Goal: Navigation & Orientation: Find specific page/section

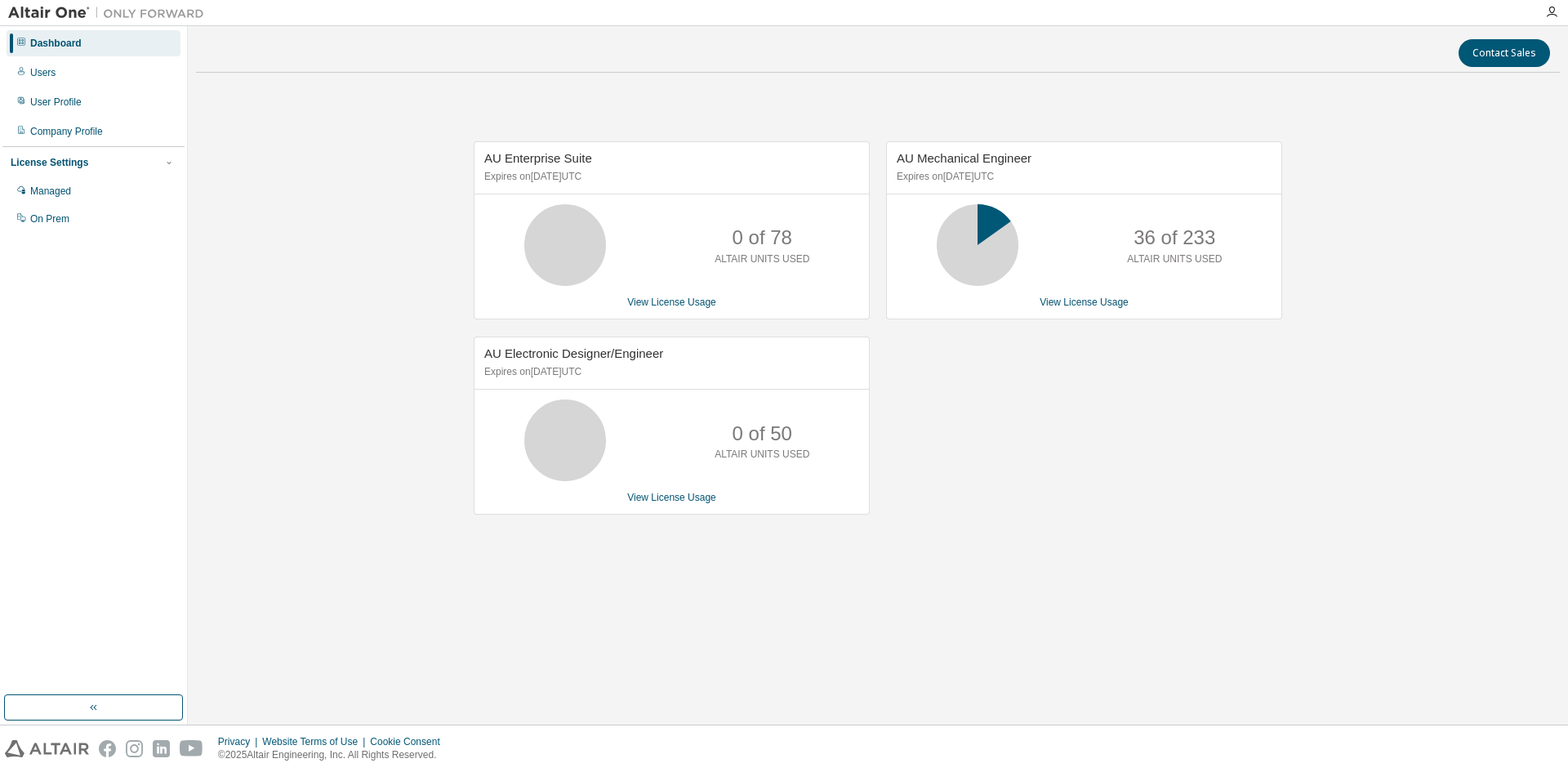
click at [1210, 426] on div "AU Mechanical Engineer Expires on December 20, 2025 UTC 36 of 233 ALTAIR UNITS …" at bounding box center [1076, 337] width 412 height 391
click at [44, 67] on div "Users" at bounding box center [43, 73] width 26 height 13
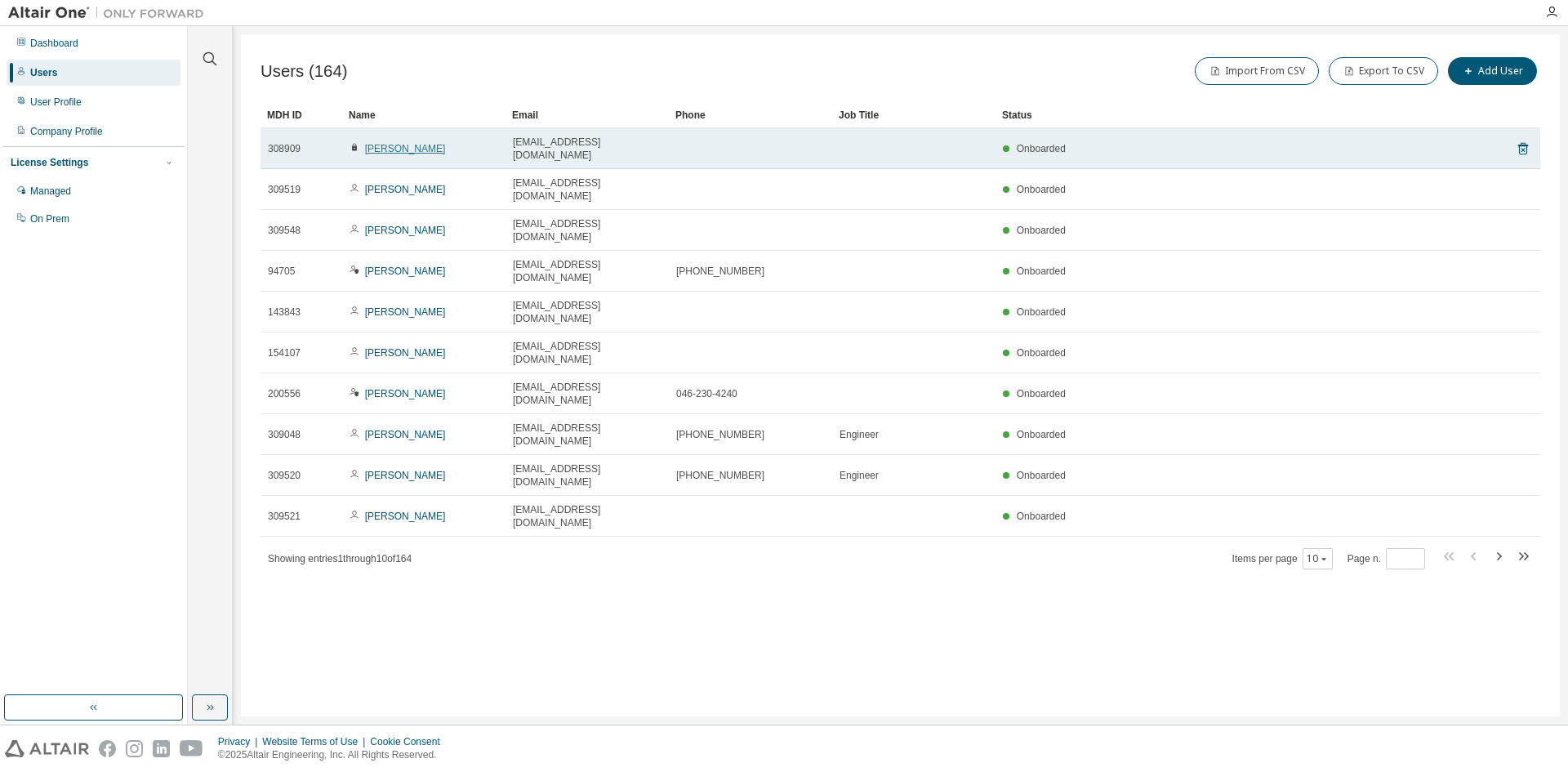
click at [406, 143] on link "Toshiyuki Suto" at bounding box center [406, 148] width 81 height 12
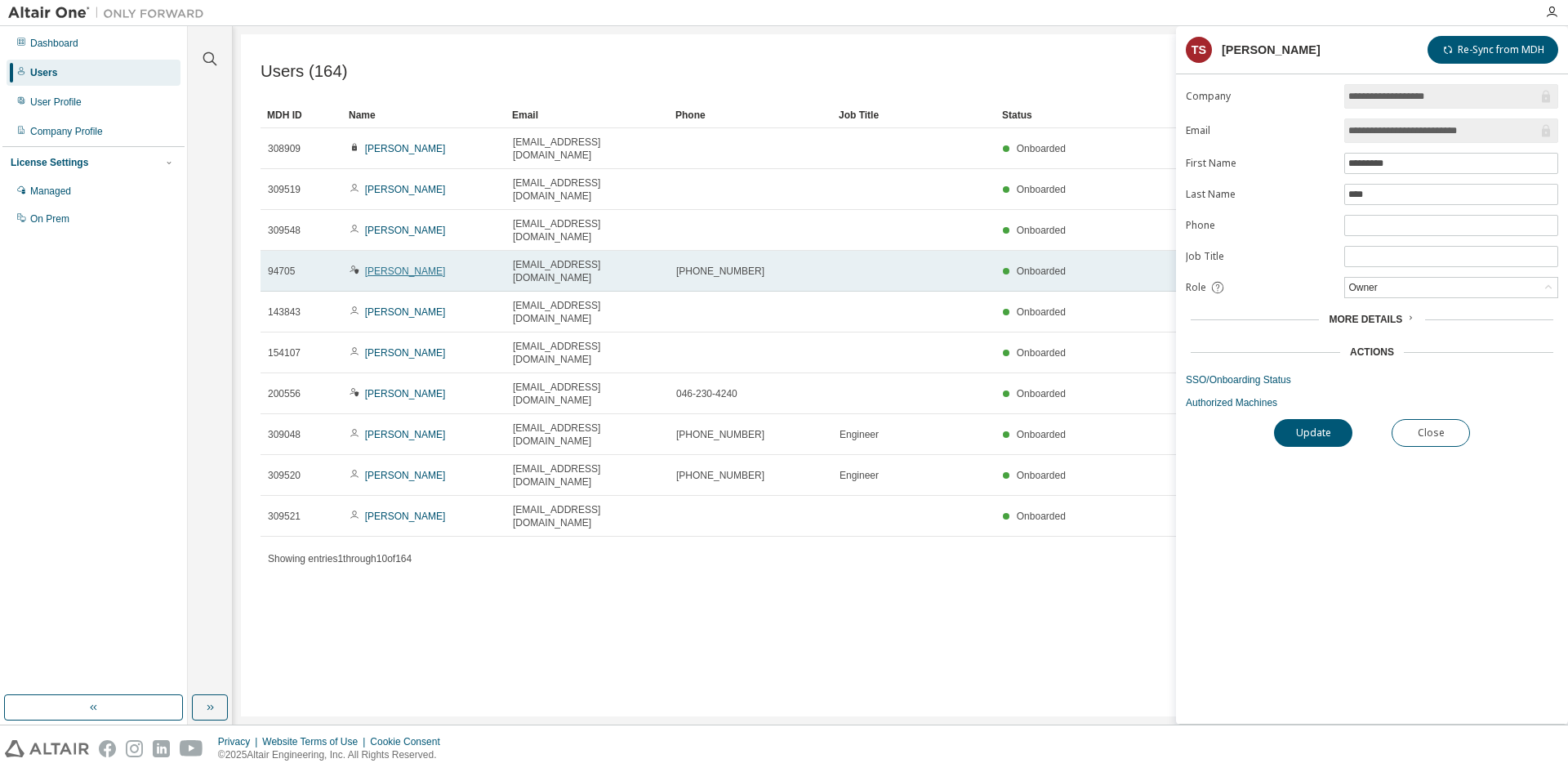
click at [378, 266] on link "Daisuke Kurita" at bounding box center [406, 271] width 81 height 12
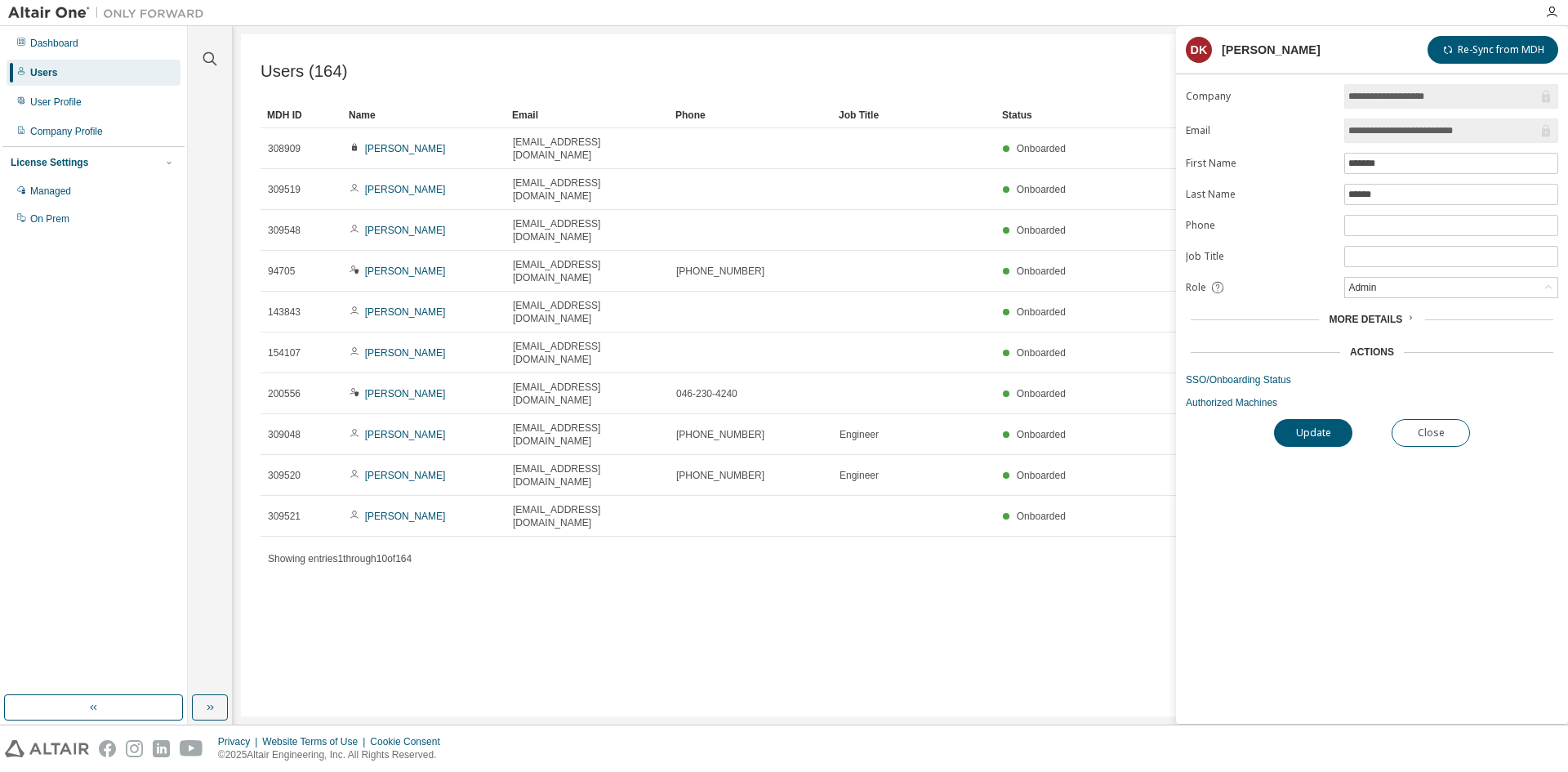
click at [952, 571] on div "Users (164) Import From CSV Export To CSV Add User Clear Load Save Save As Fiel…" at bounding box center [900, 375] width 1319 height 682
click at [1424, 435] on button "Close" at bounding box center [1430, 433] width 78 height 28
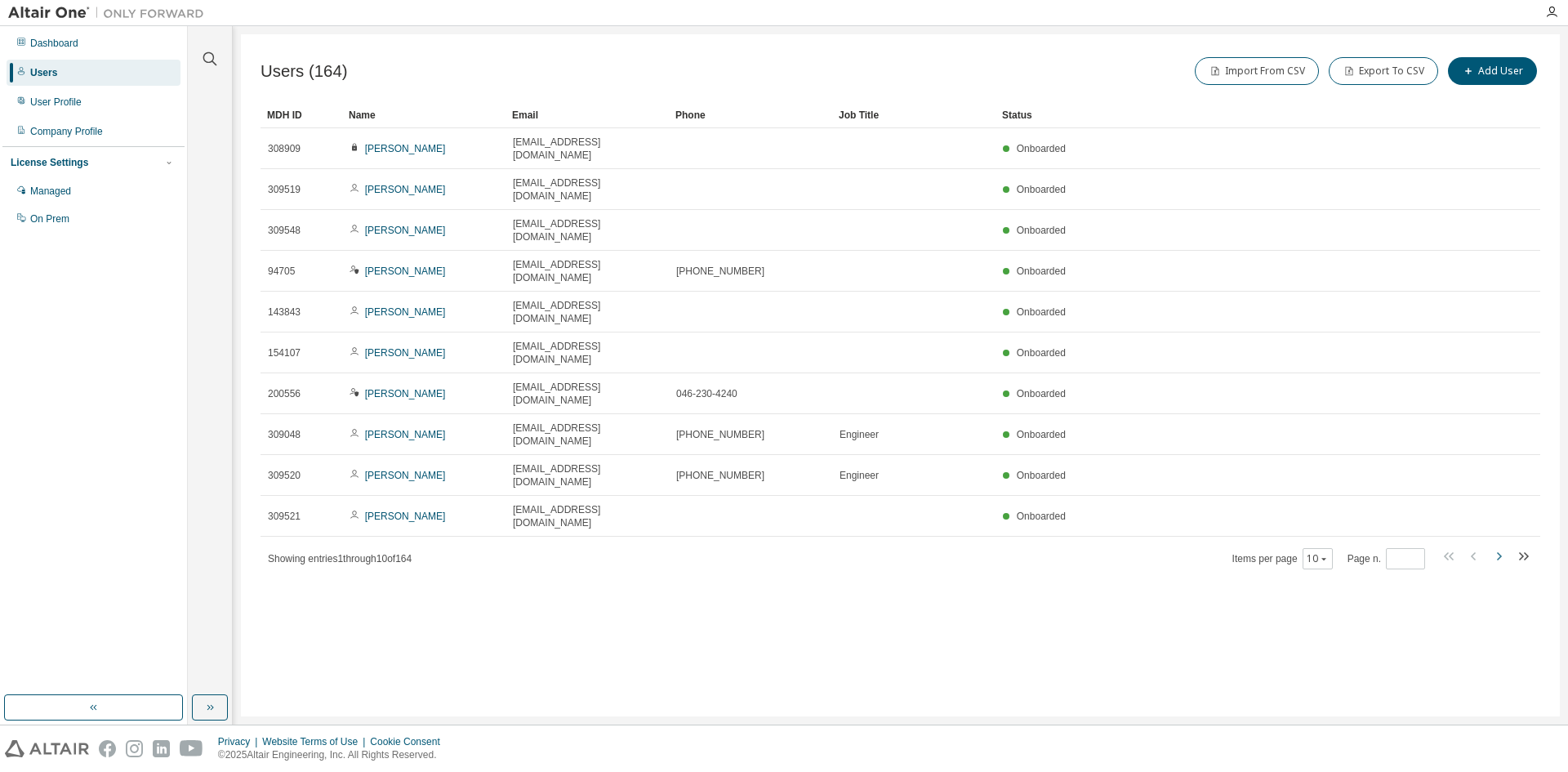
click at [1496, 547] on icon "button" at bounding box center [1499, 557] width 20 height 20
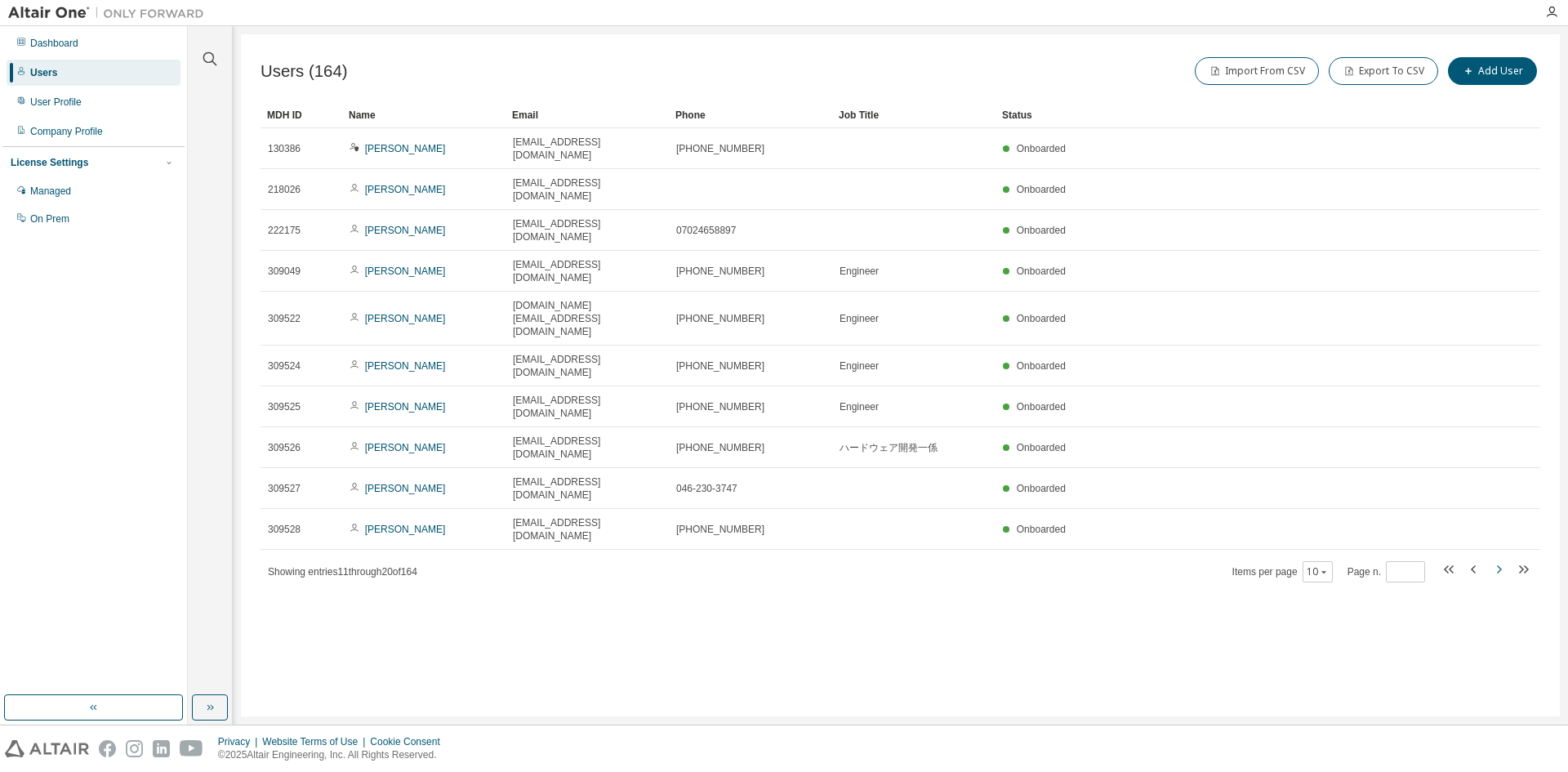
click at [1496, 560] on icon "button" at bounding box center [1499, 570] width 20 height 20
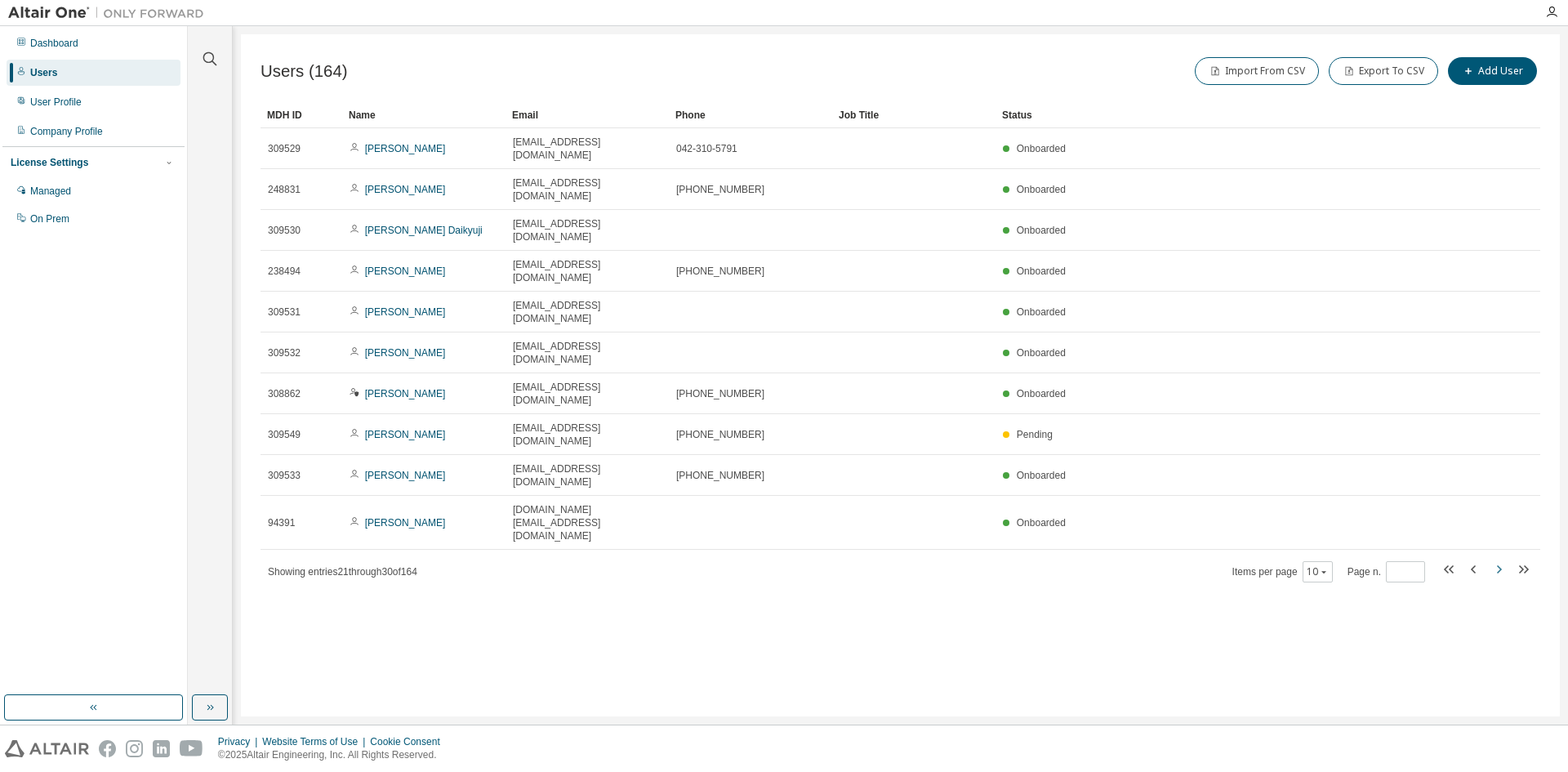
click at [1496, 560] on icon "button" at bounding box center [1499, 570] width 20 height 20
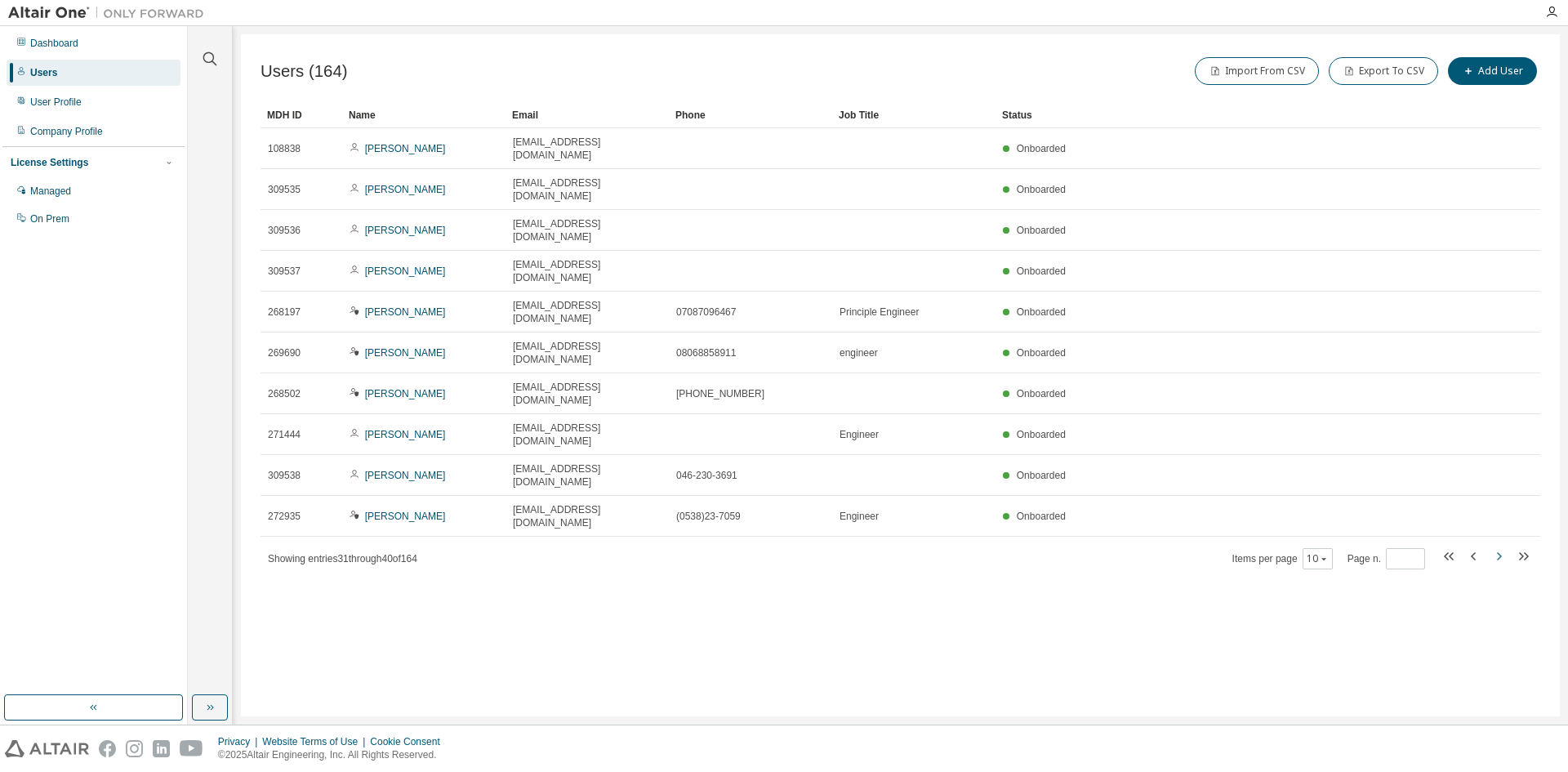
click at [1496, 547] on icon "button" at bounding box center [1499, 557] width 20 height 20
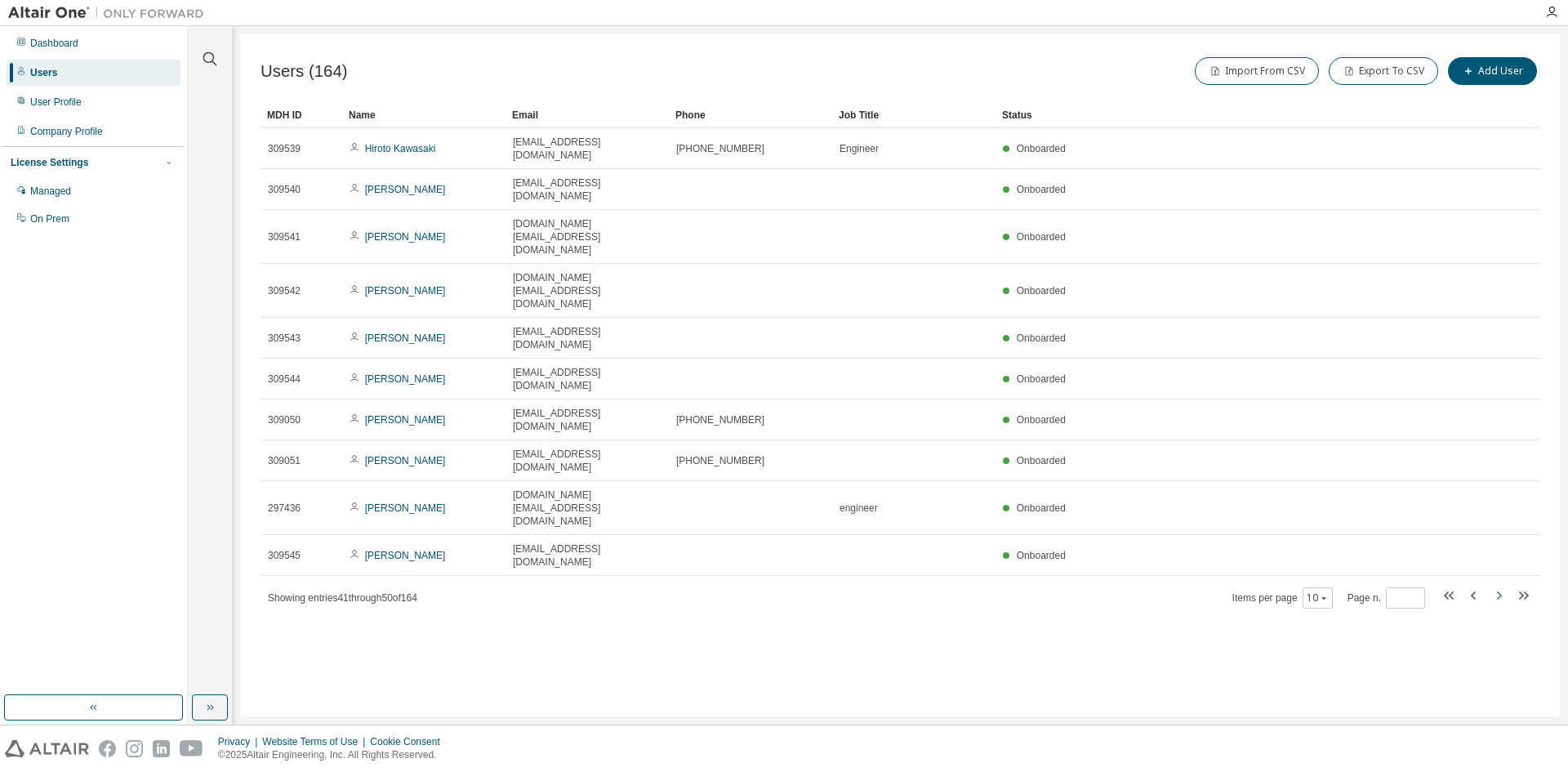
click at [1496, 586] on icon "button" at bounding box center [1499, 595] width 20 height 20
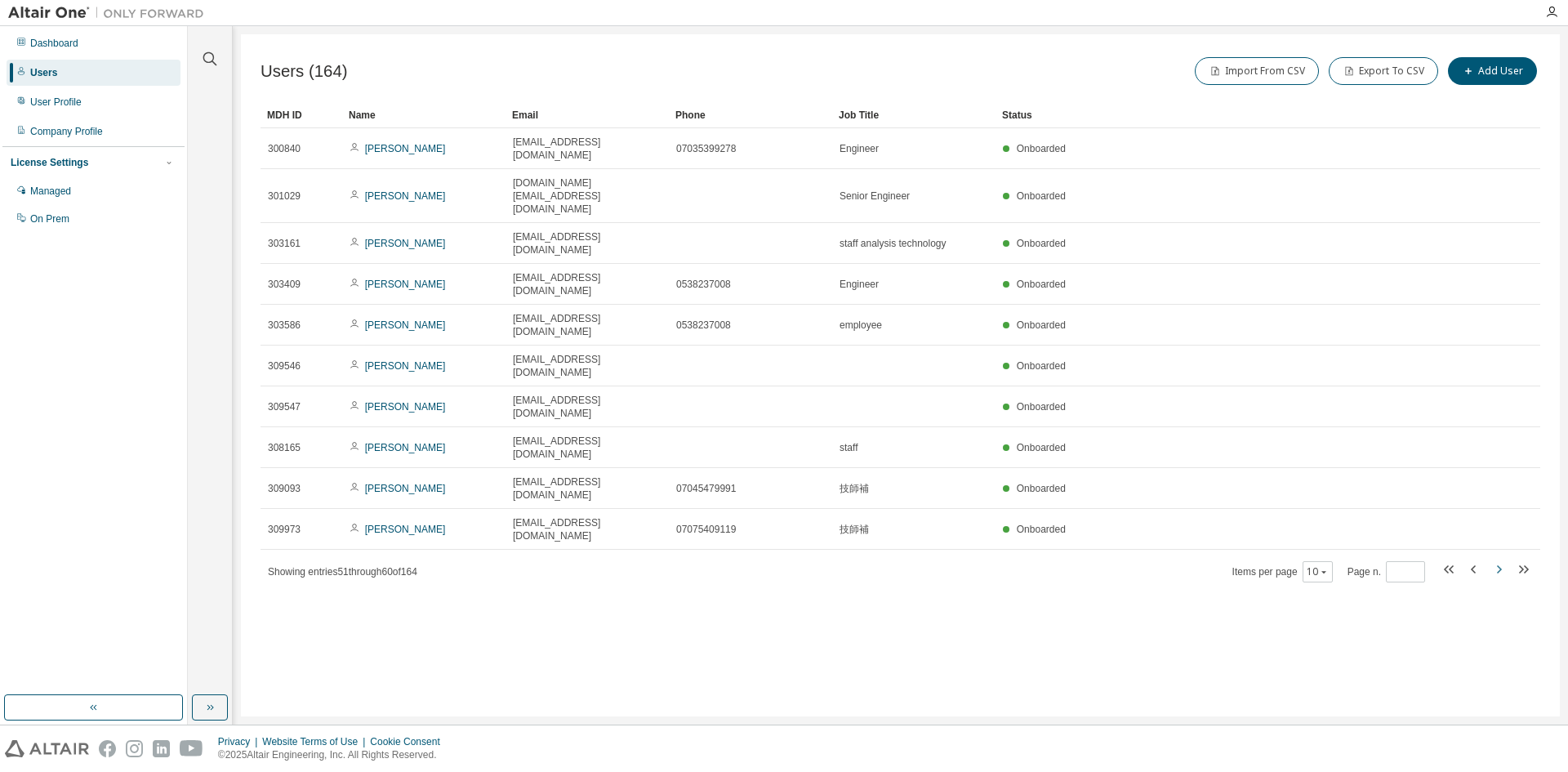
click at [1496, 560] on icon "button" at bounding box center [1499, 570] width 20 height 20
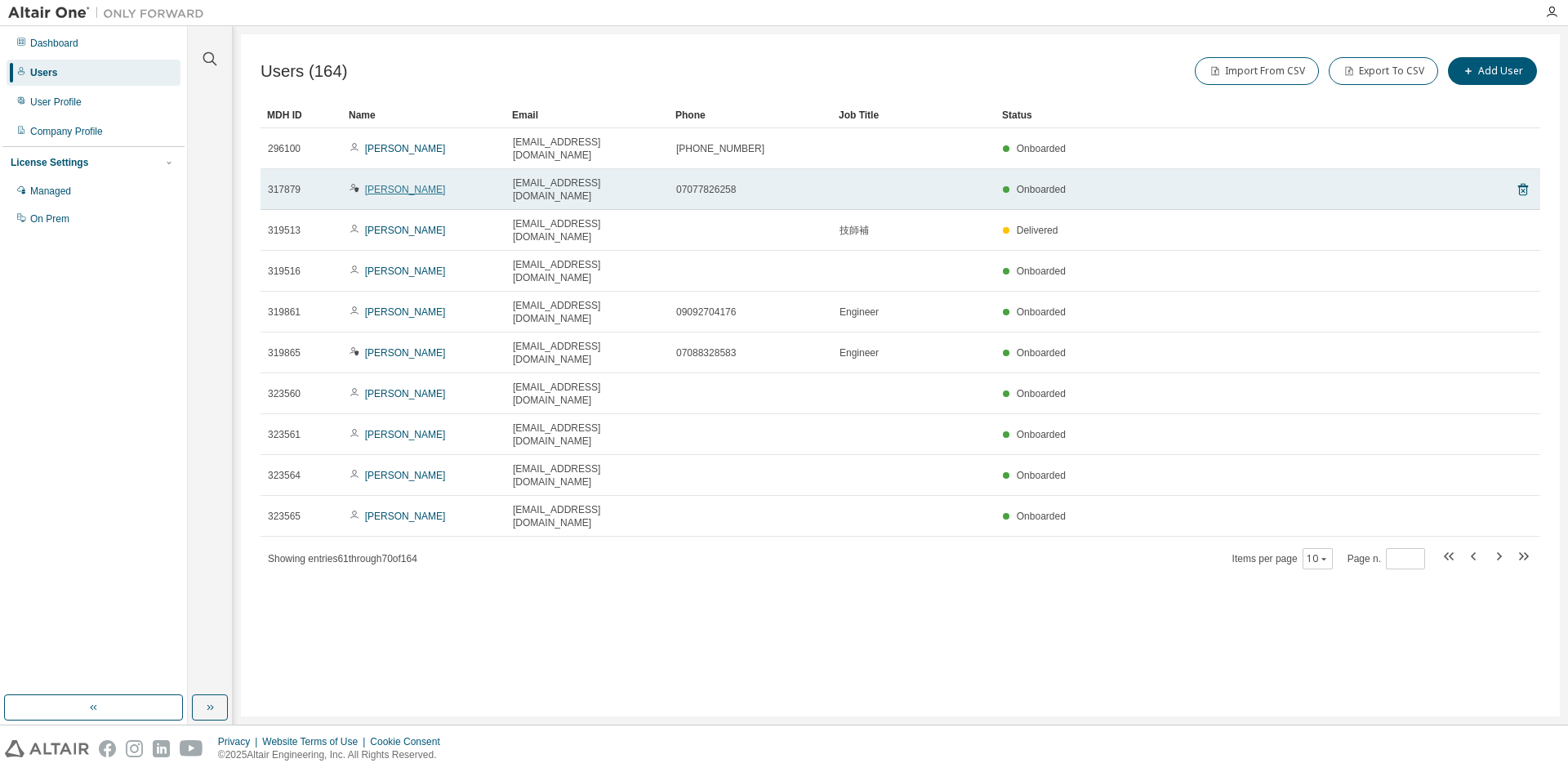
click at [403, 184] on link "Yoshiyuki Nagasawa" at bounding box center [406, 190] width 81 height 12
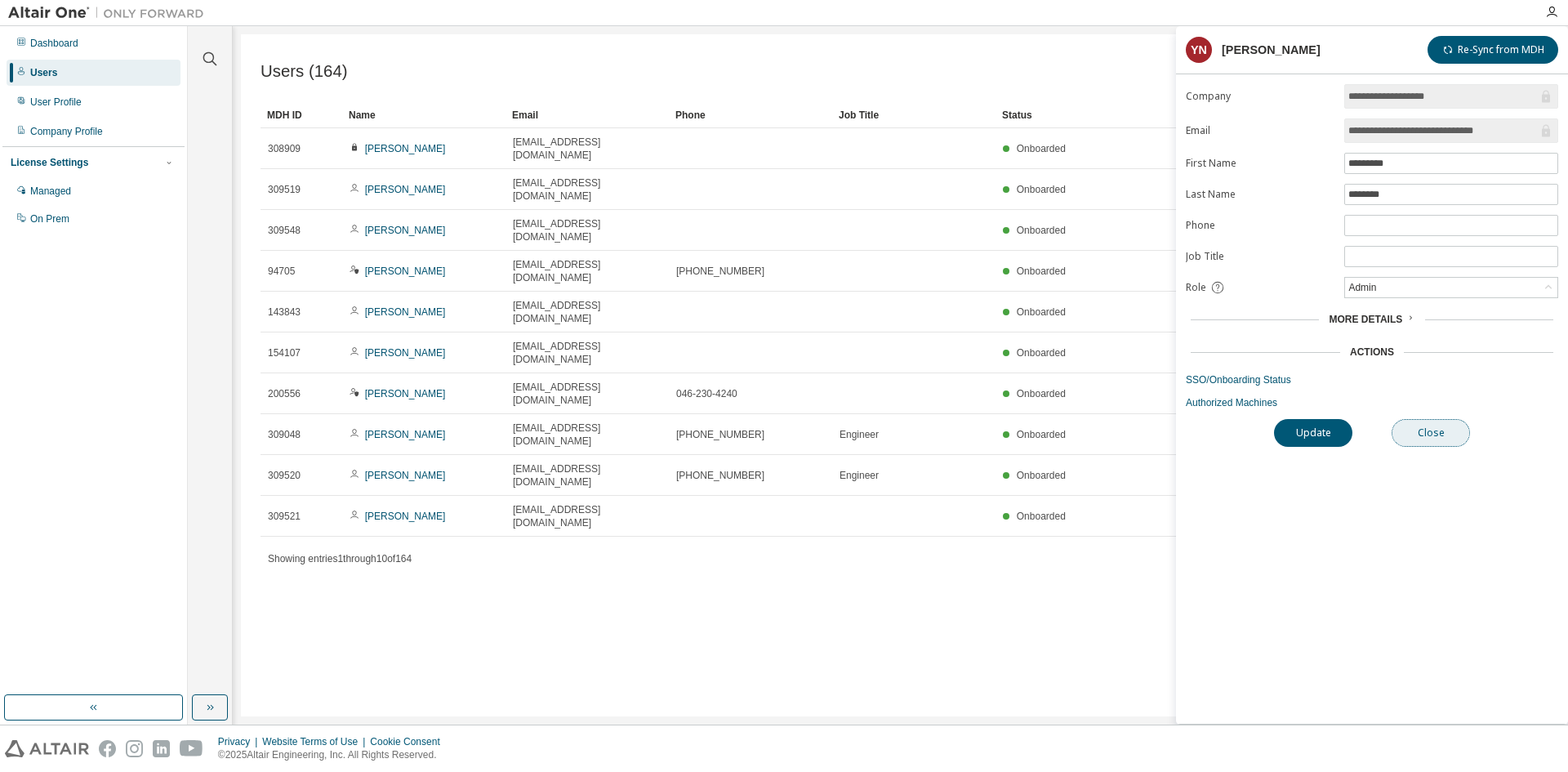
click at [1436, 433] on button "Close" at bounding box center [1430, 433] width 78 height 28
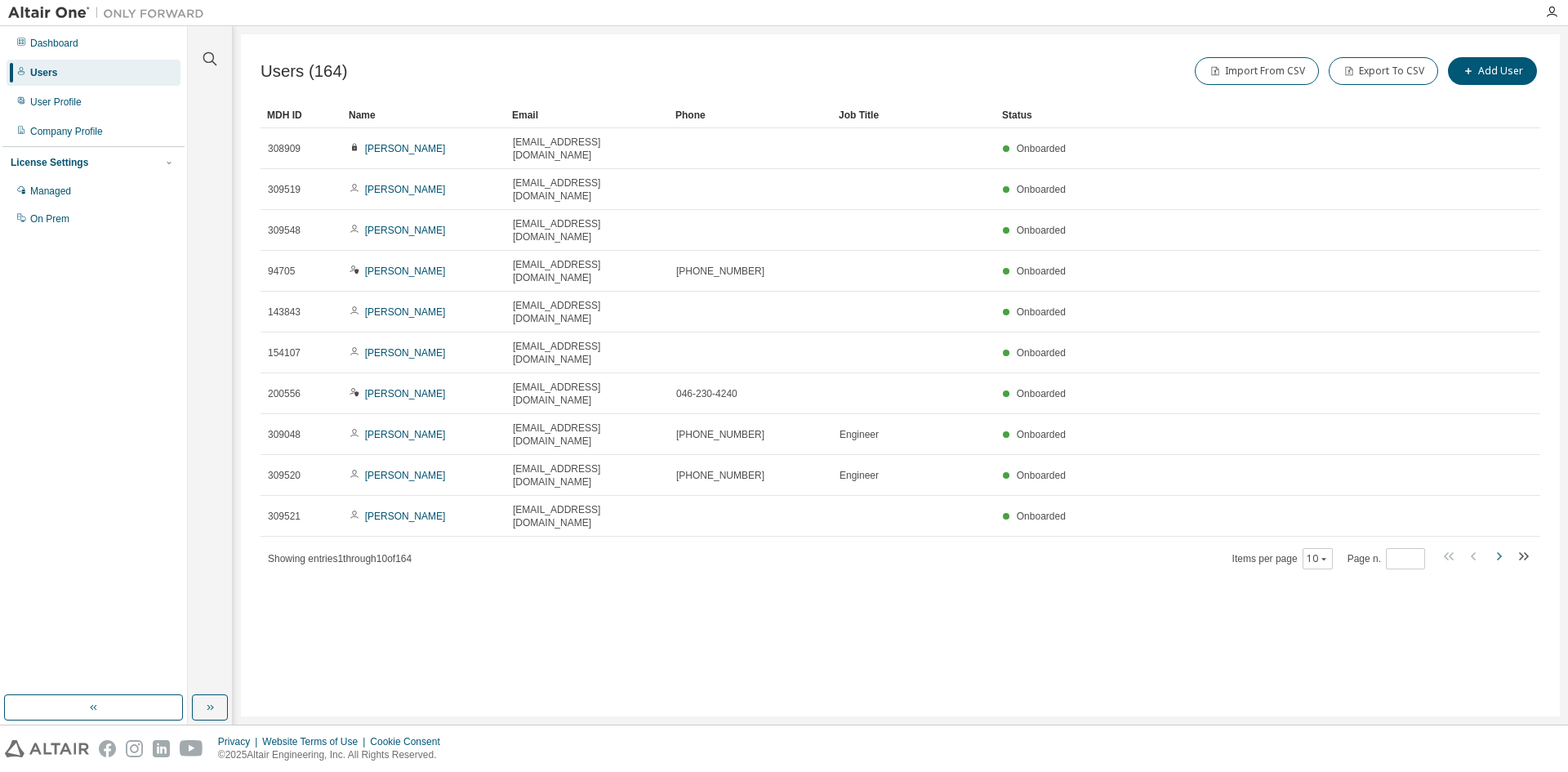
click at [1500, 553] on icon "button" at bounding box center [1500, 557] width 5 height 8
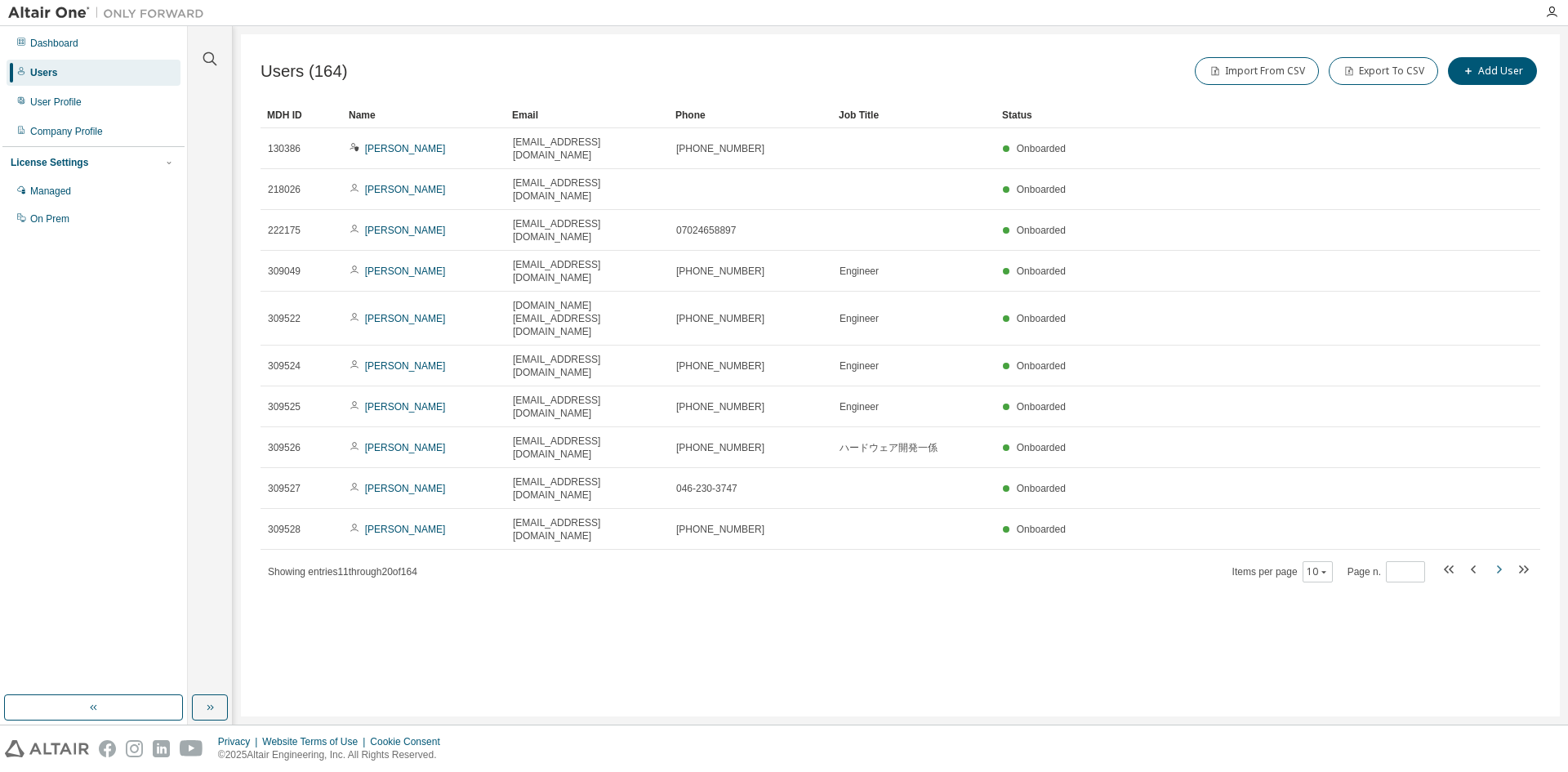
click at [1500, 566] on icon "button" at bounding box center [1500, 570] width 5 height 8
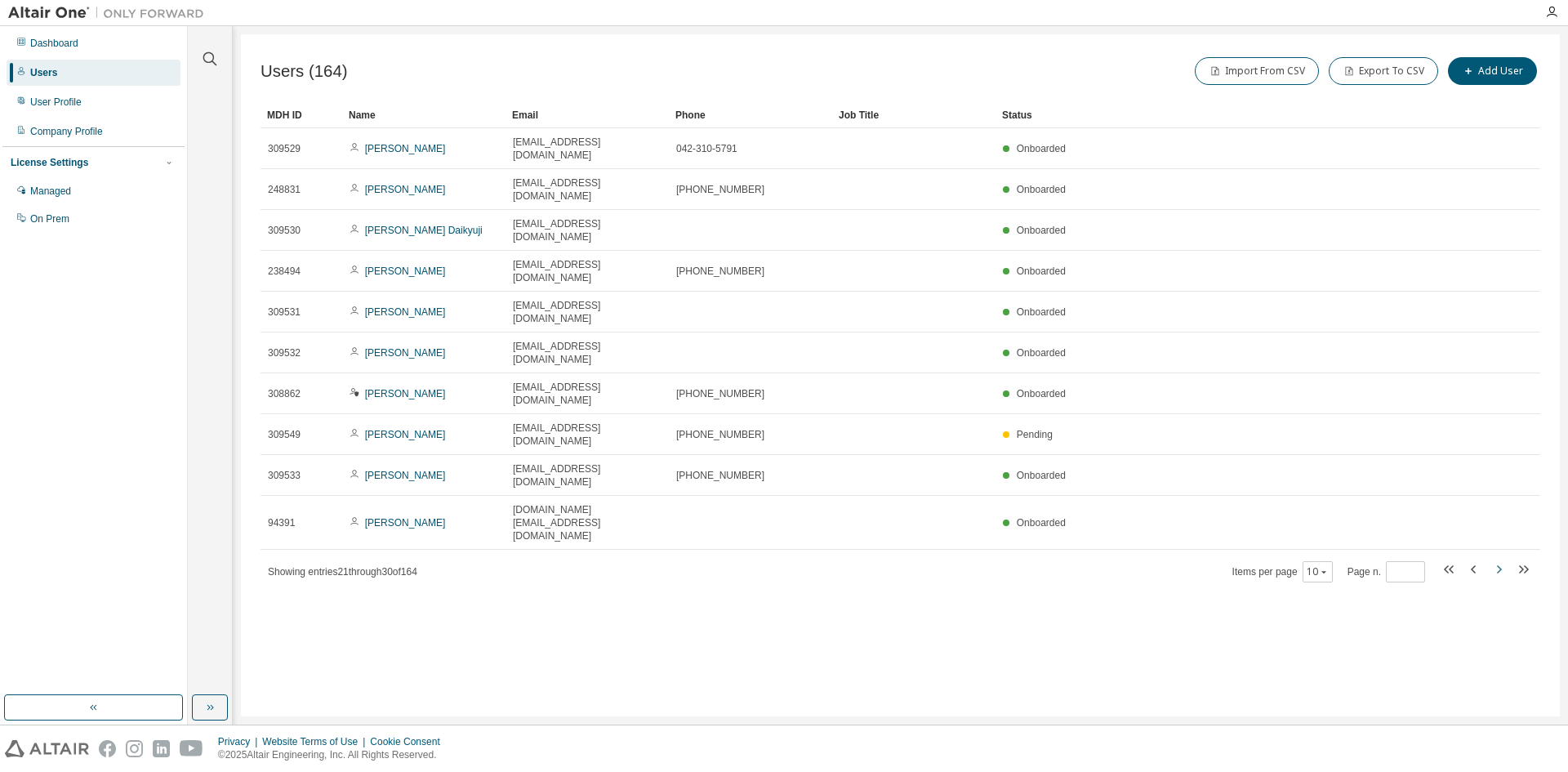
click at [1500, 566] on icon "button" at bounding box center [1500, 570] width 5 height 8
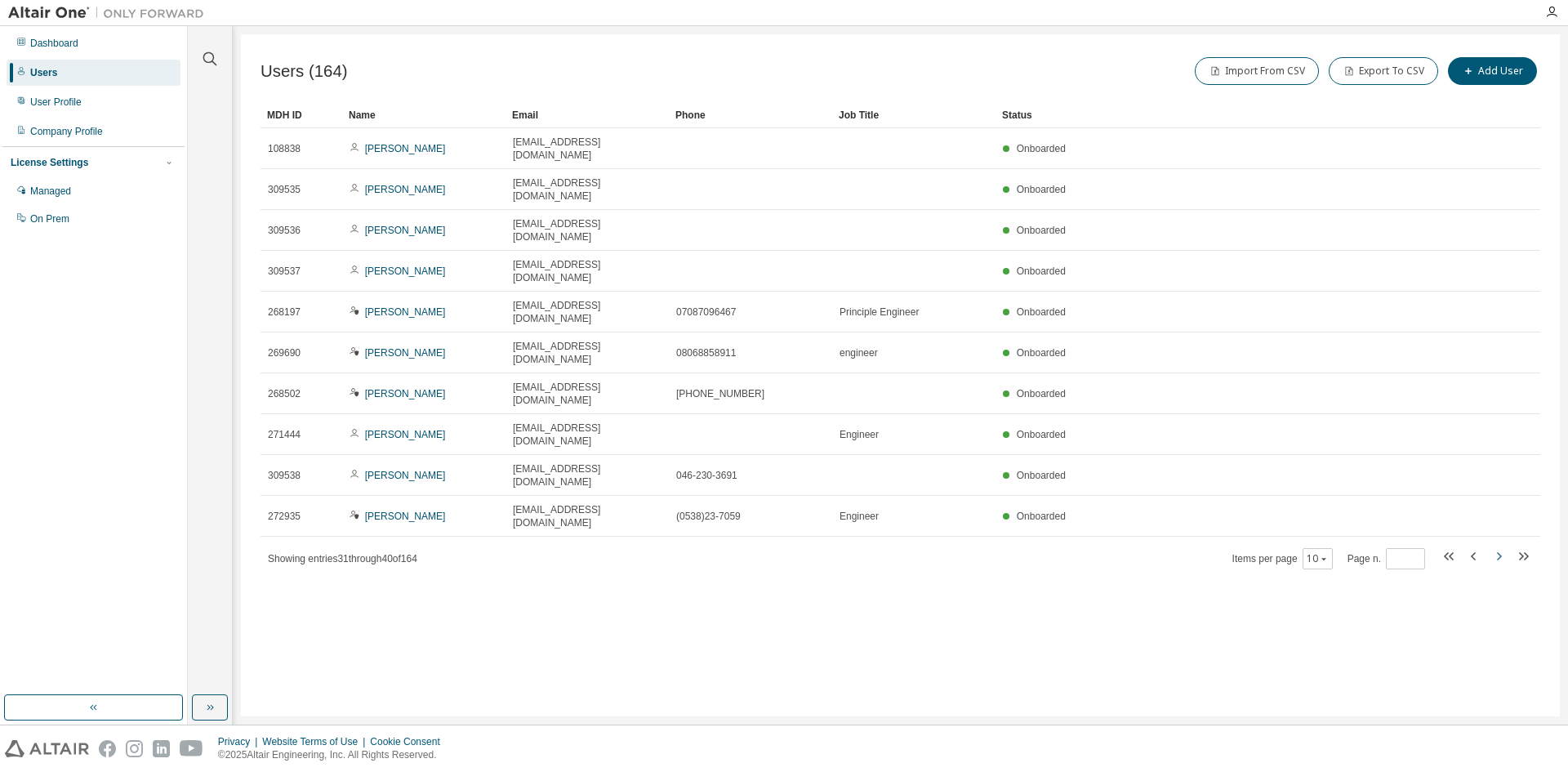
click at [1500, 553] on icon "button" at bounding box center [1500, 557] width 5 height 8
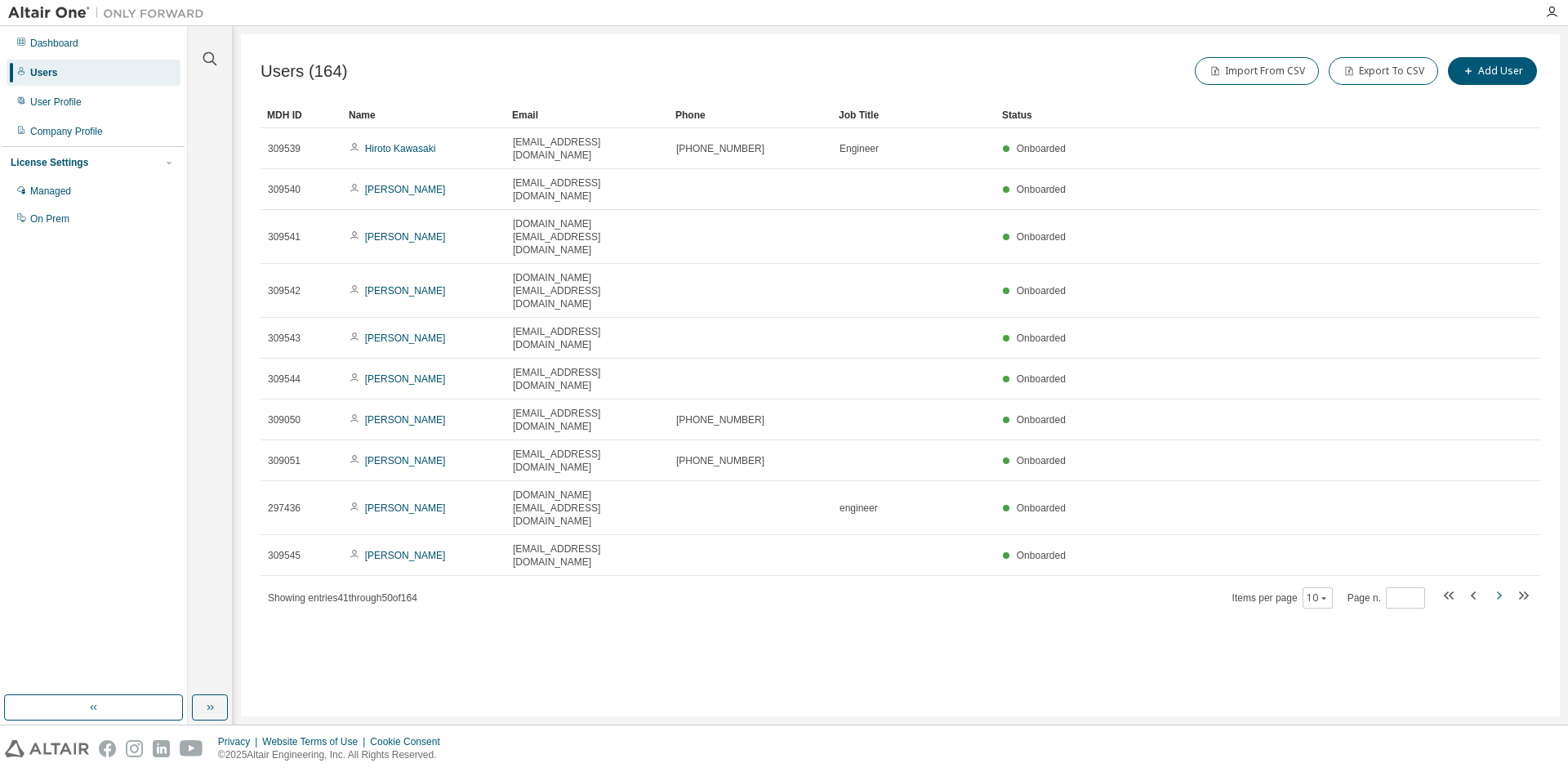
click at [1500, 591] on icon "button" at bounding box center [1500, 595] width 5 height 8
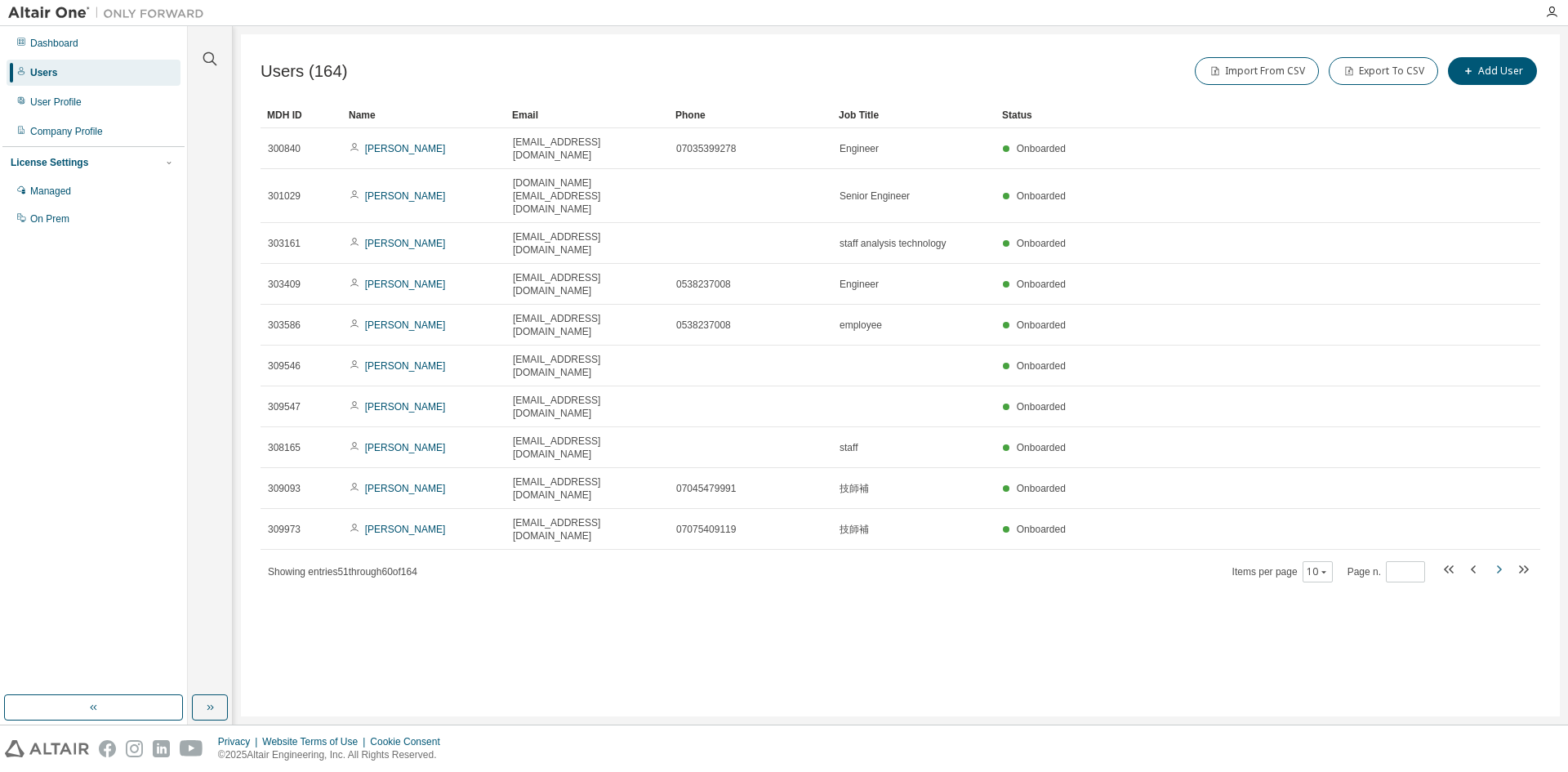
click at [1500, 566] on icon "button" at bounding box center [1500, 570] width 5 height 8
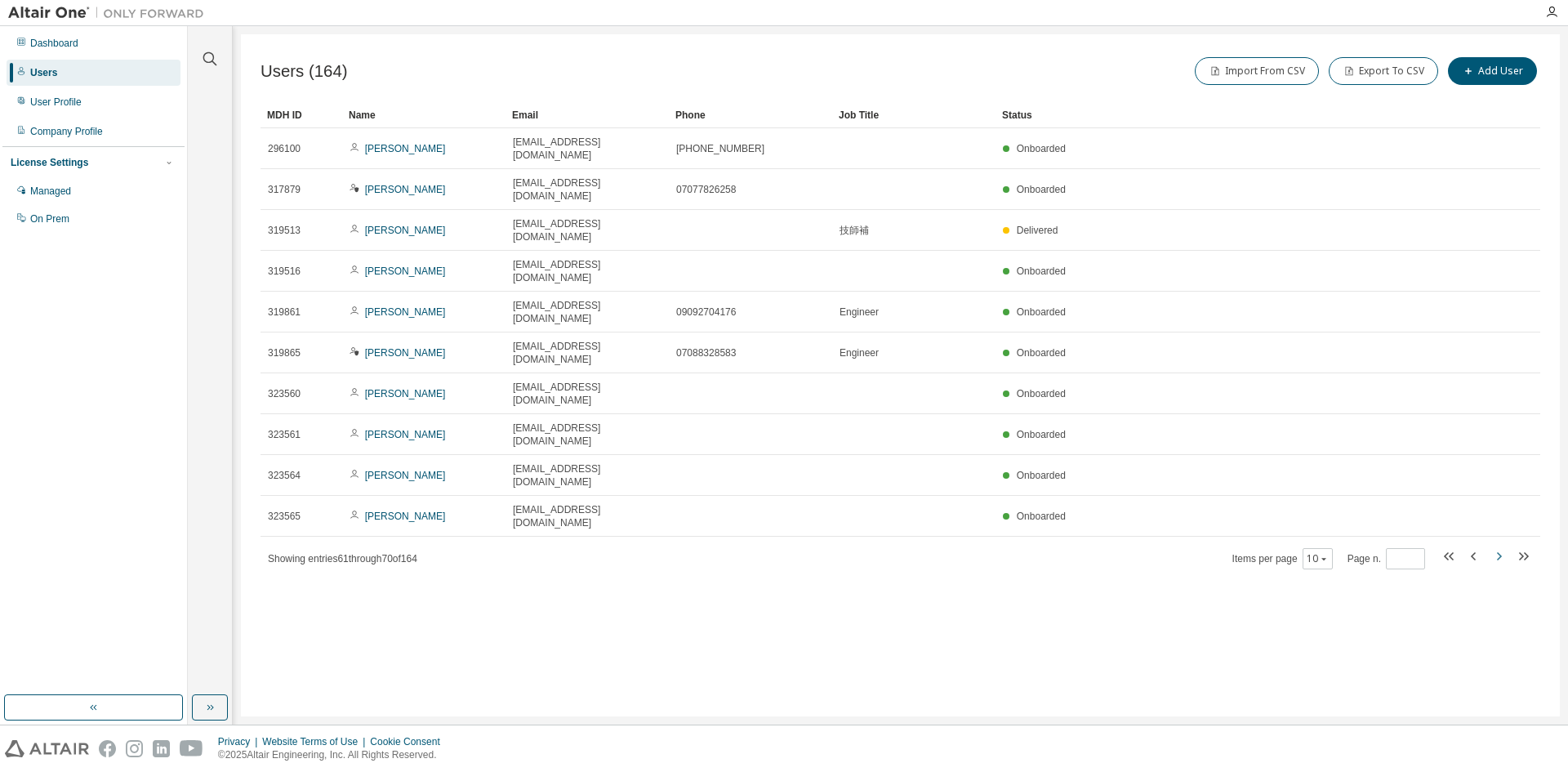
click at [1500, 553] on icon "button" at bounding box center [1500, 557] width 5 height 8
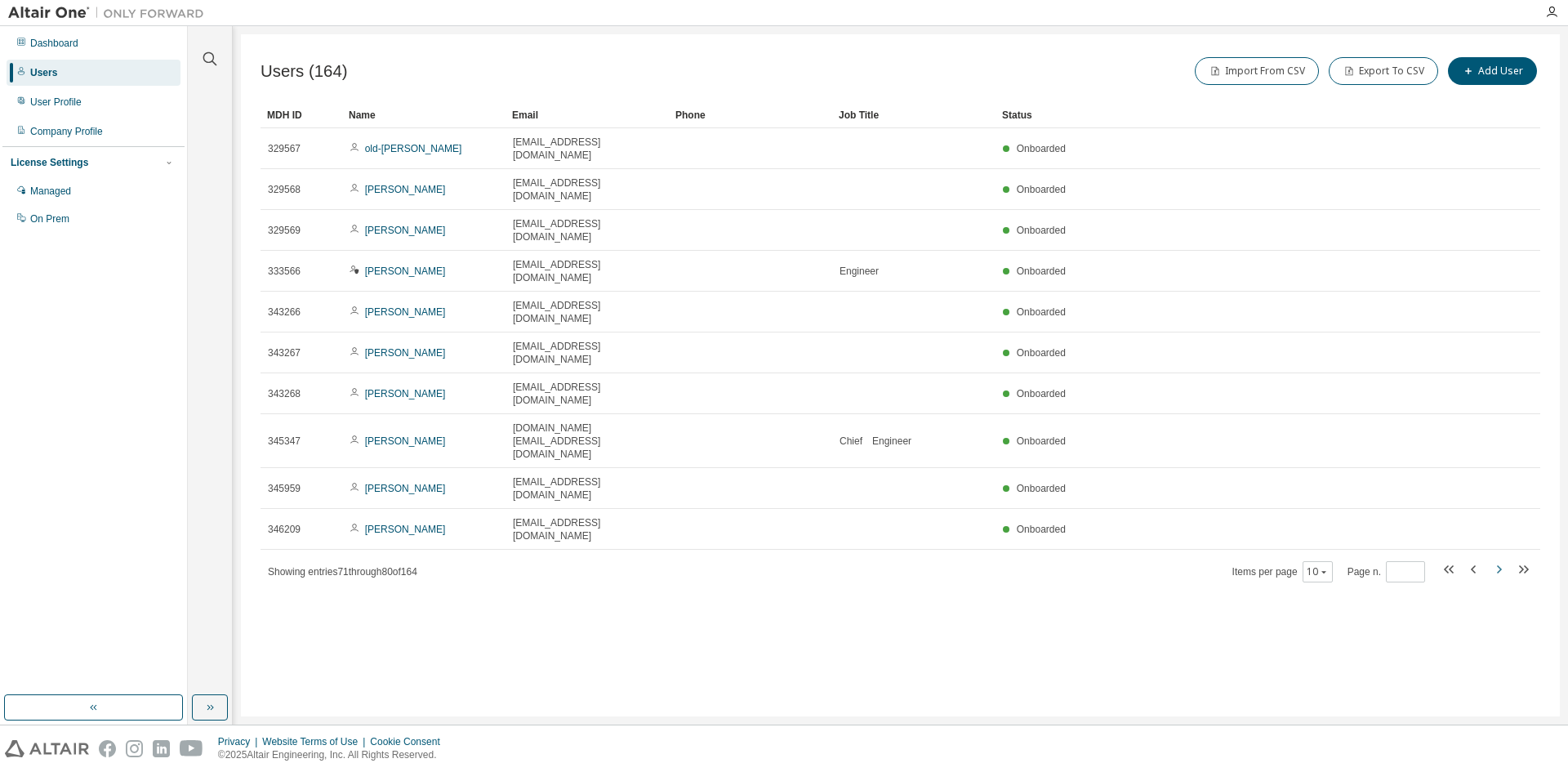
click at [1500, 566] on icon "button" at bounding box center [1500, 570] width 5 height 8
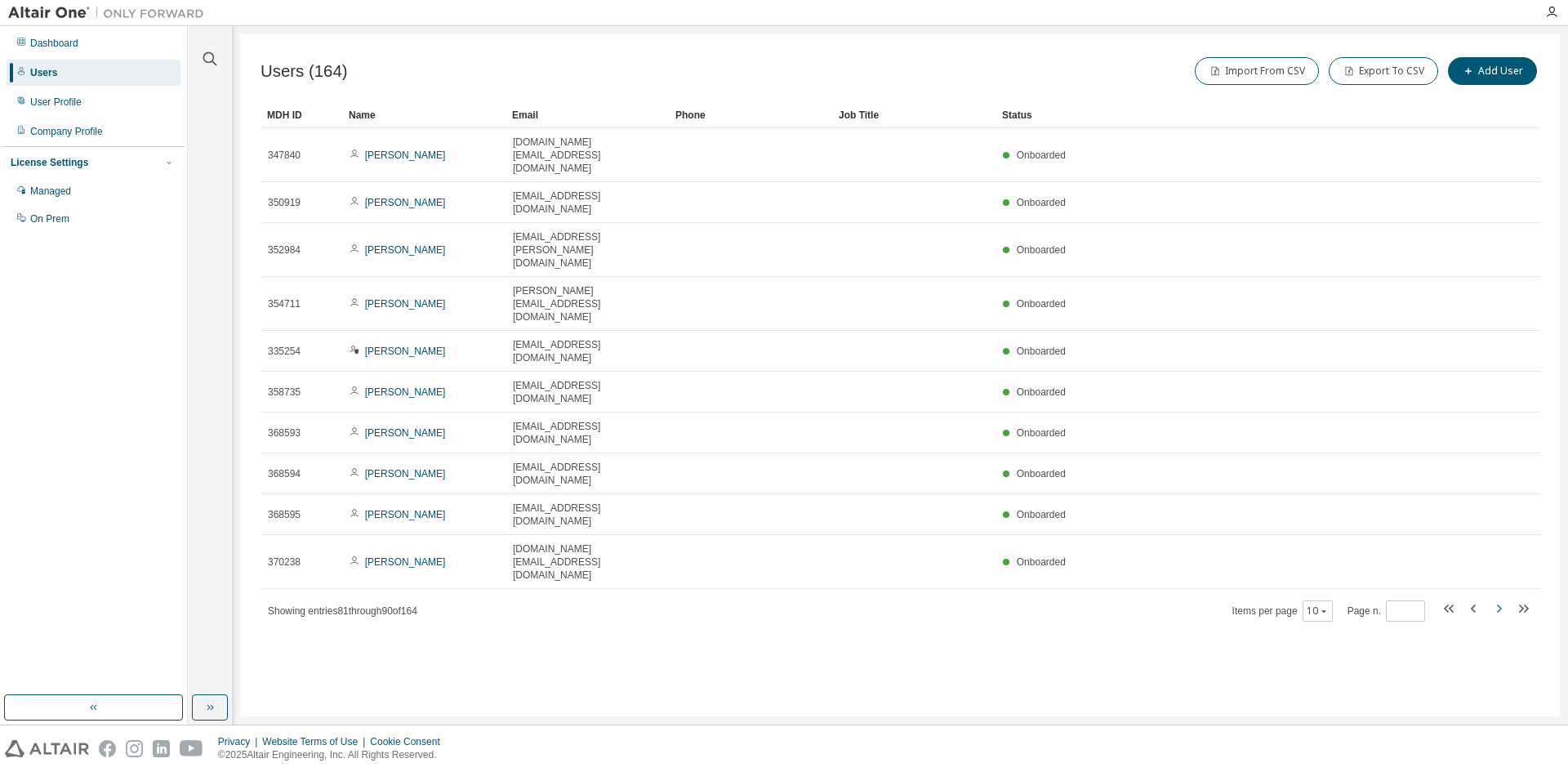
click at [1500, 605] on icon "button" at bounding box center [1500, 609] width 5 height 8
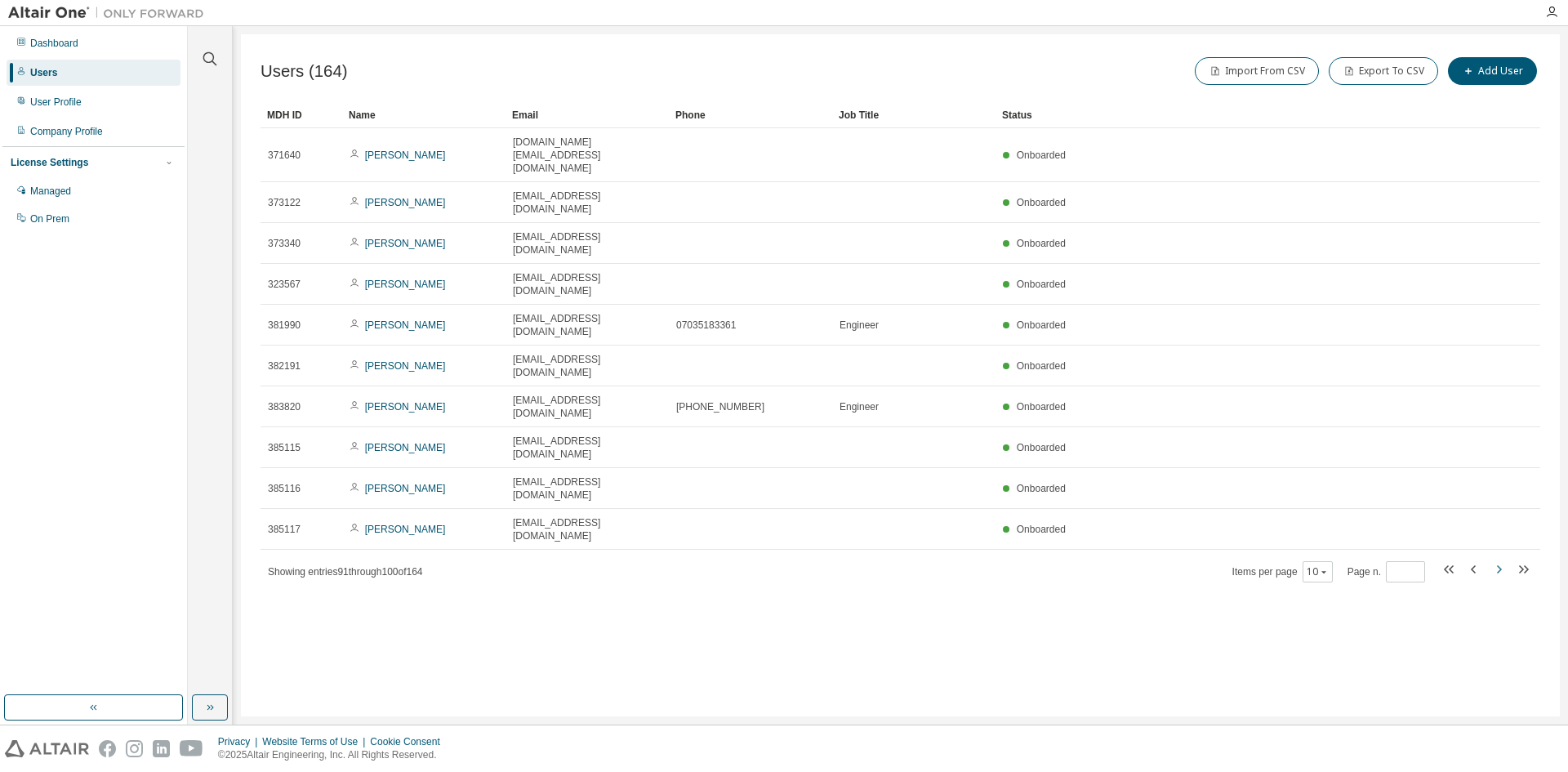
click at [1500, 566] on icon "button" at bounding box center [1500, 570] width 5 height 8
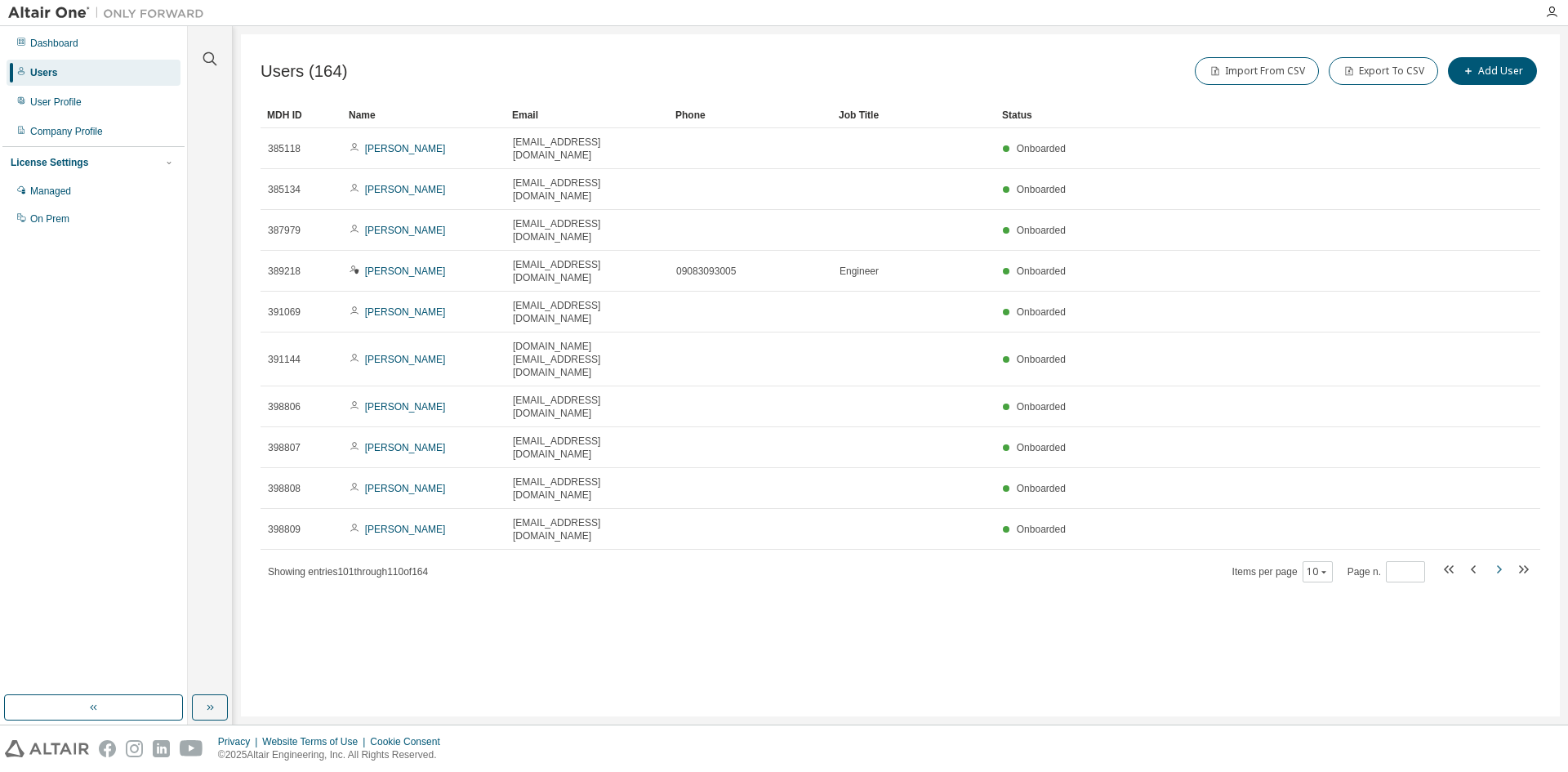
click at [1500, 566] on icon "button" at bounding box center [1500, 570] width 5 height 8
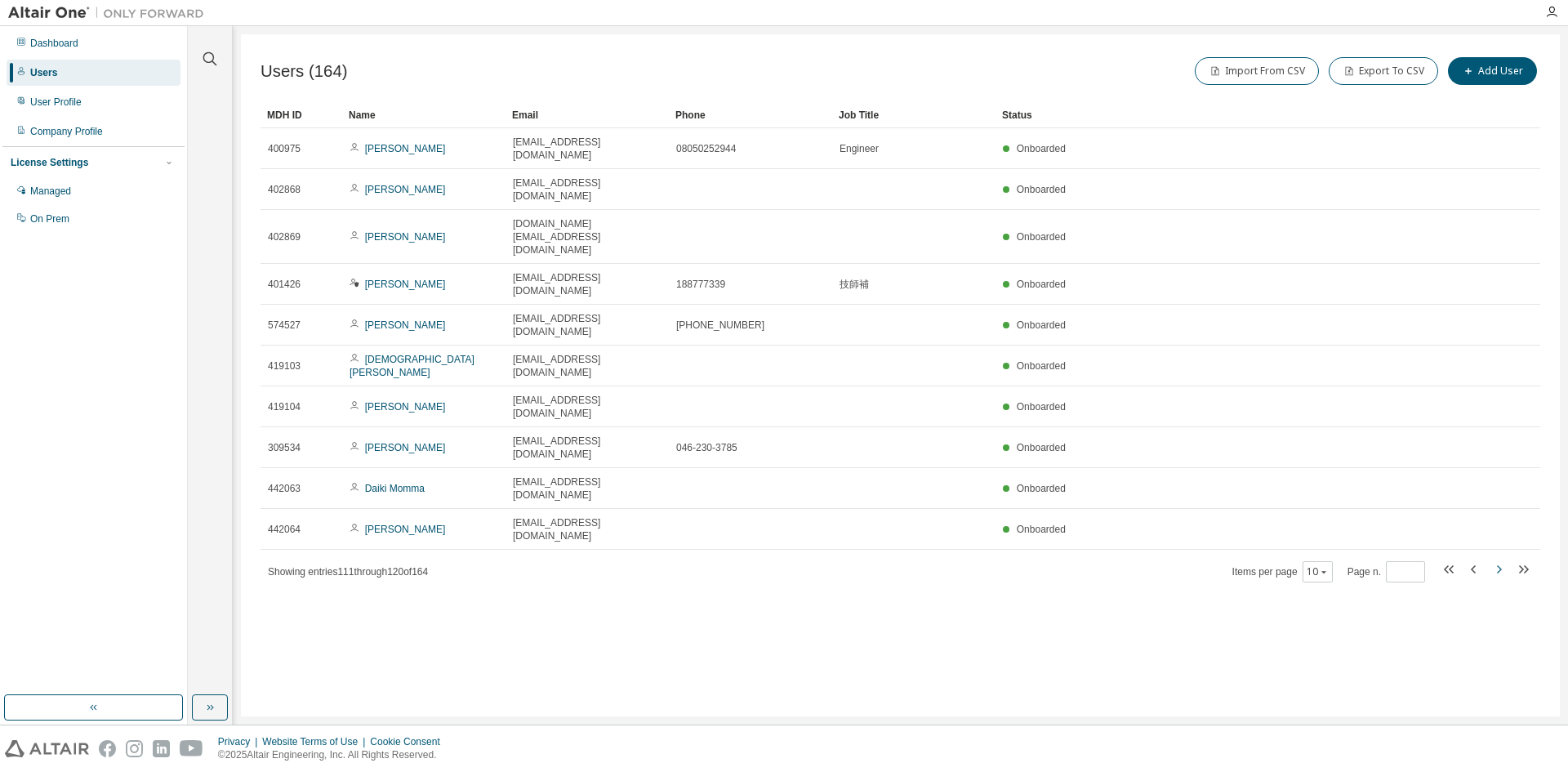
click at [1500, 566] on icon "button" at bounding box center [1500, 570] width 5 height 8
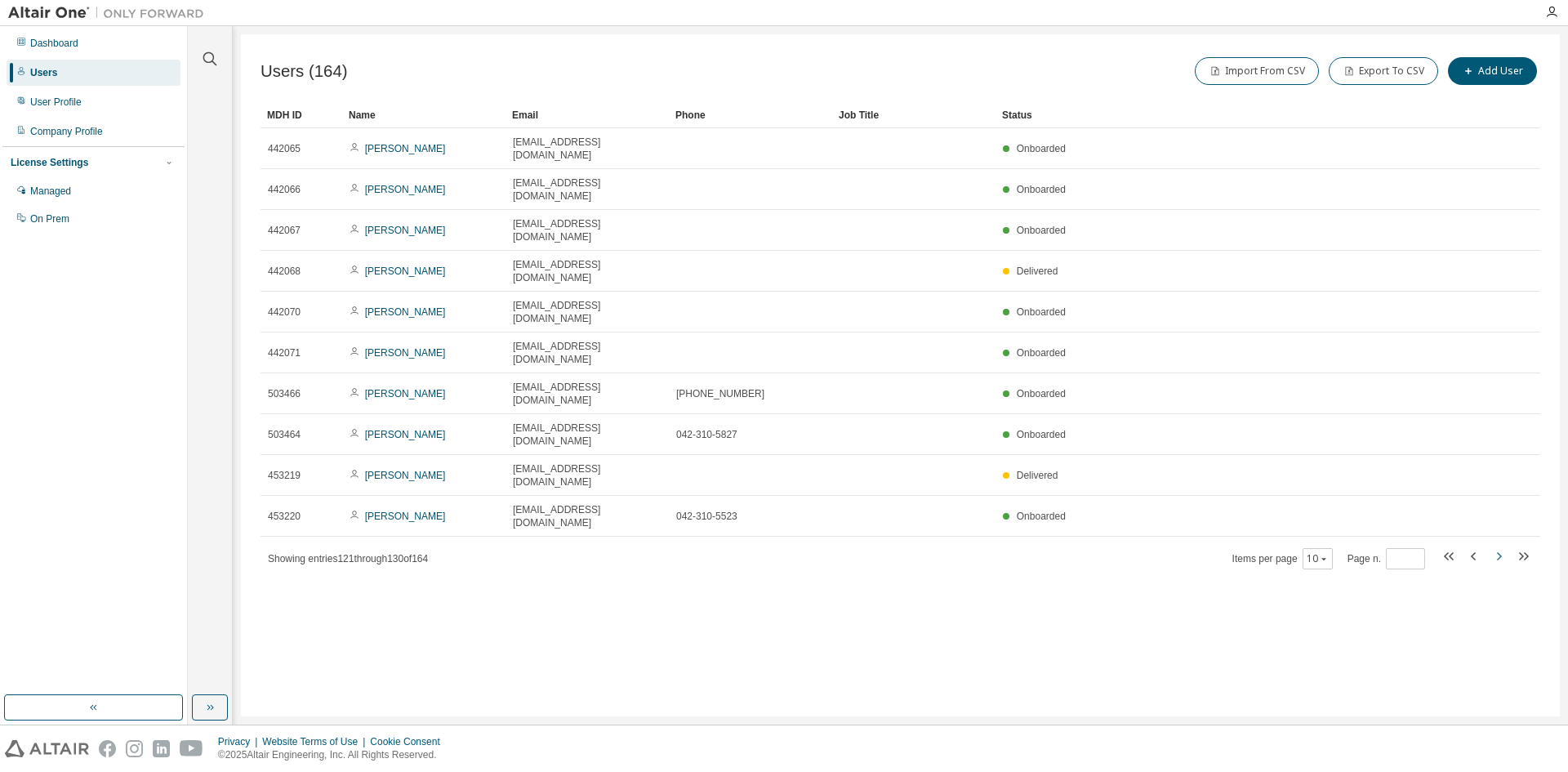
click at [1500, 553] on icon "button" at bounding box center [1500, 557] width 5 height 8
click at [1500, 547] on icon "button" at bounding box center [1499, 557] width 20 height 20
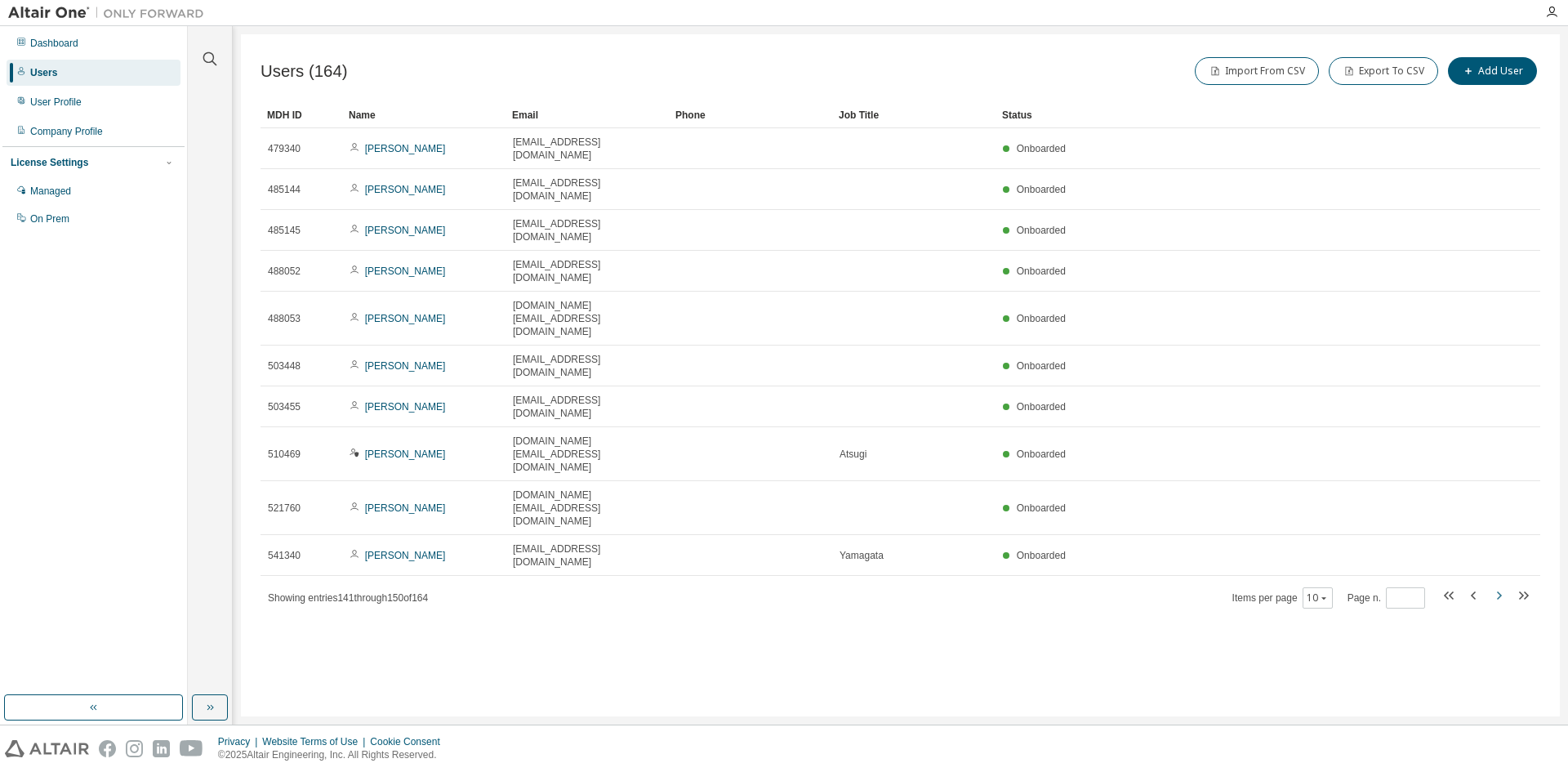
click at [1500, 586] on icon "button" at bounding box center [1499, 595] width 20 height 20
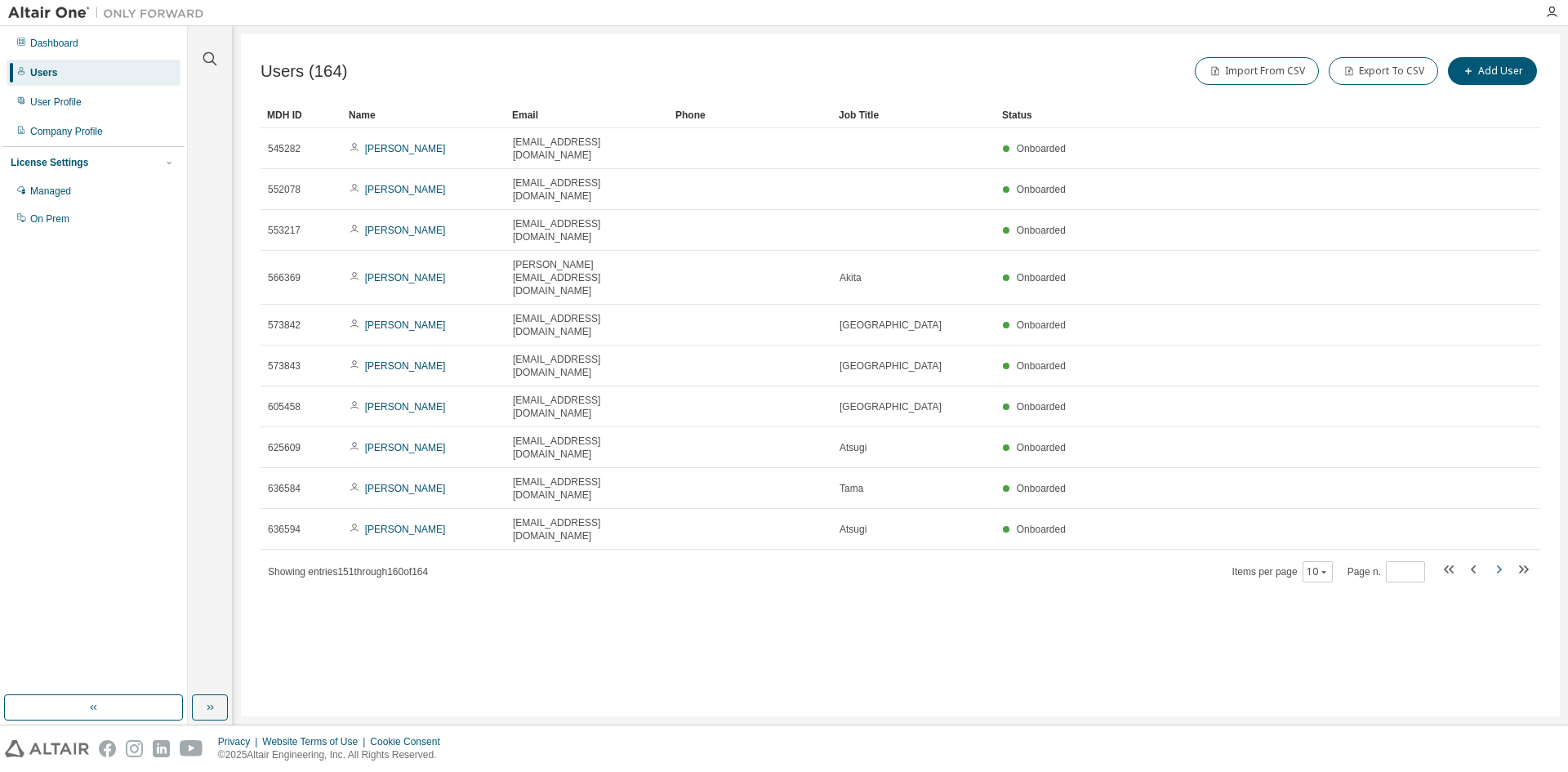
click at [1500, 560] on icon "button" at bounding box center [1499, 570] width 20 height 20
type input "**"
